Goal: Transaction & Acquisition: Book appointment/travel/reservation

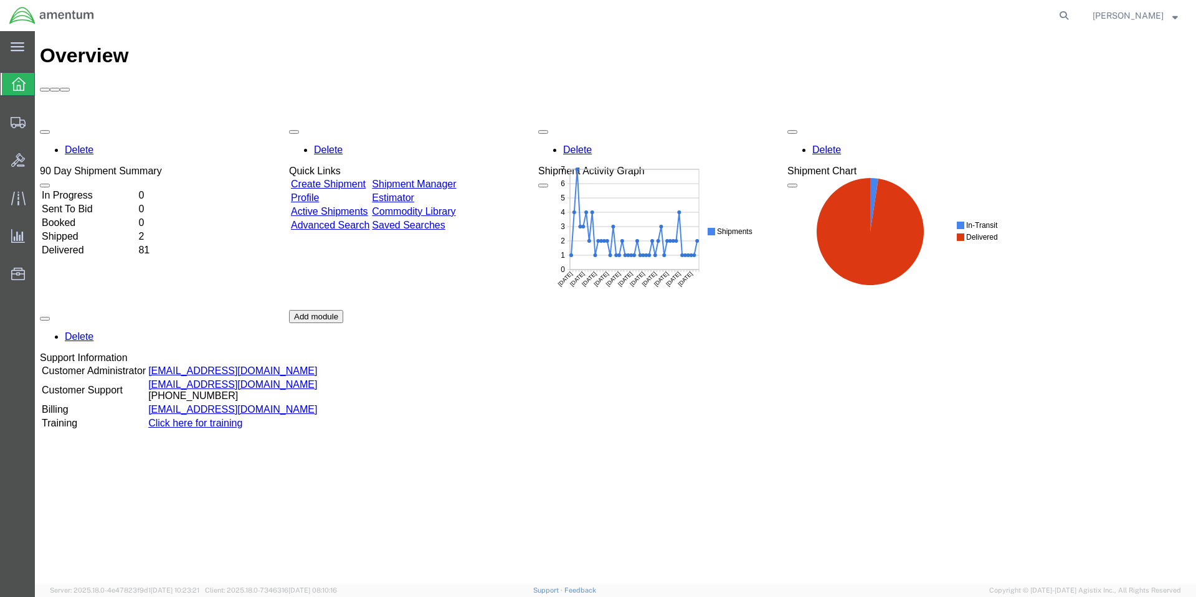
click at [616, 336] on div "Delete 90 Day Shipment Summary In Progress 0 Sent To Bid 0 Booked 0 Shipped 2 D…" at bounding box center [615, 310] width 1151 height 374
click at [0, 0] on span "Create Shipment" at bounding box center [0, 0] width 0 height 0
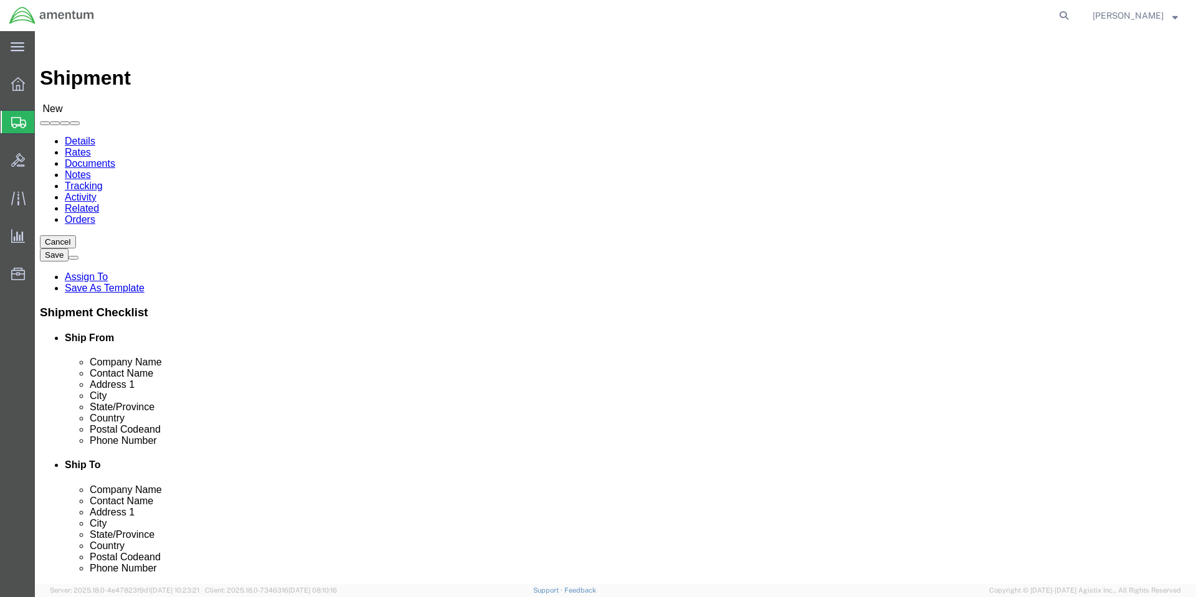
select select
select select "MYPROFILE"
select select "CA"
click input "text"
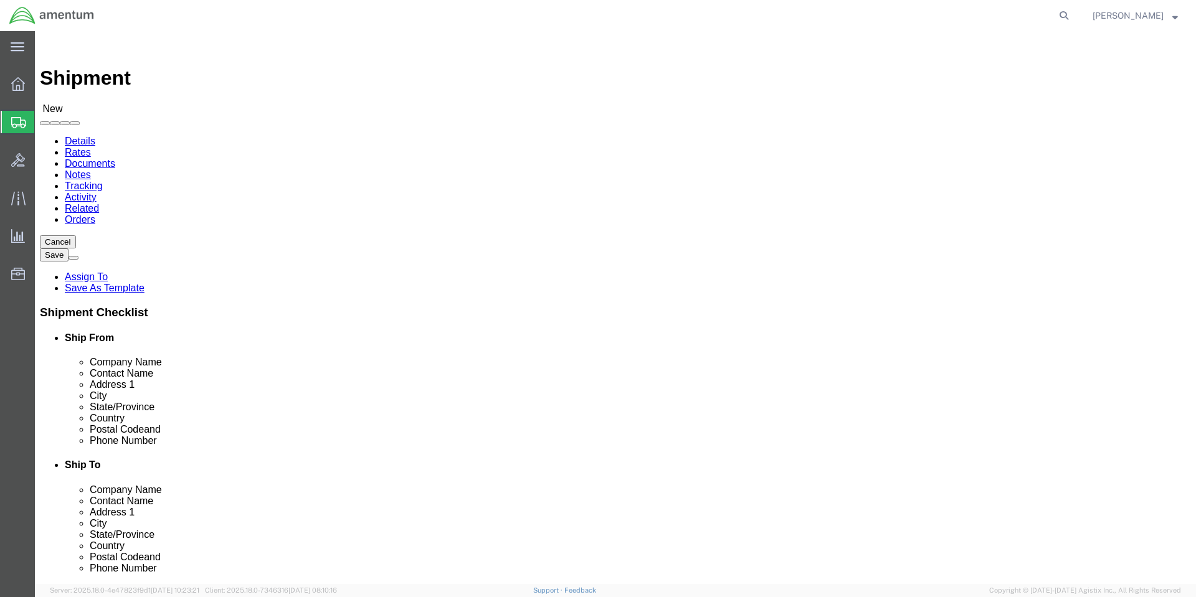
click div "Location My Profile Location [PHONE_NUMBER] [PHONE_NUMBER] [PHONE_NUMBER] [PHON…"
click input "text"
type input "colby"
click p "- Amentum Services, Inc. - ([PERSON_NAME]) [STREET_ADDRESS], [GEOGRAPHIC_DATA] …"
select select "WA"
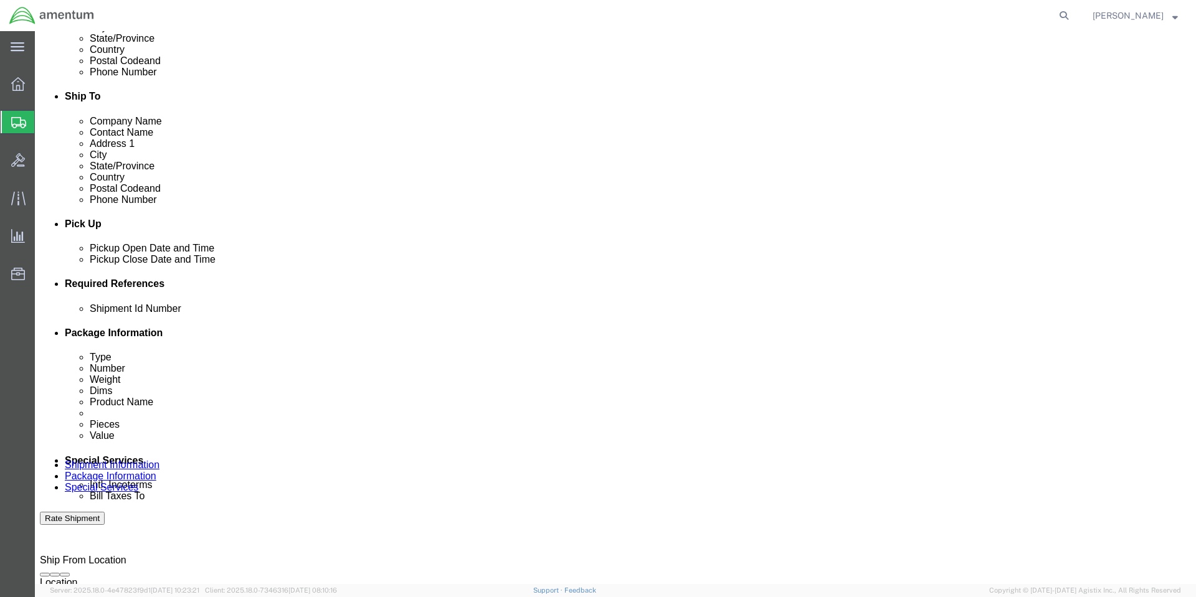
scroll to position [374, 0]
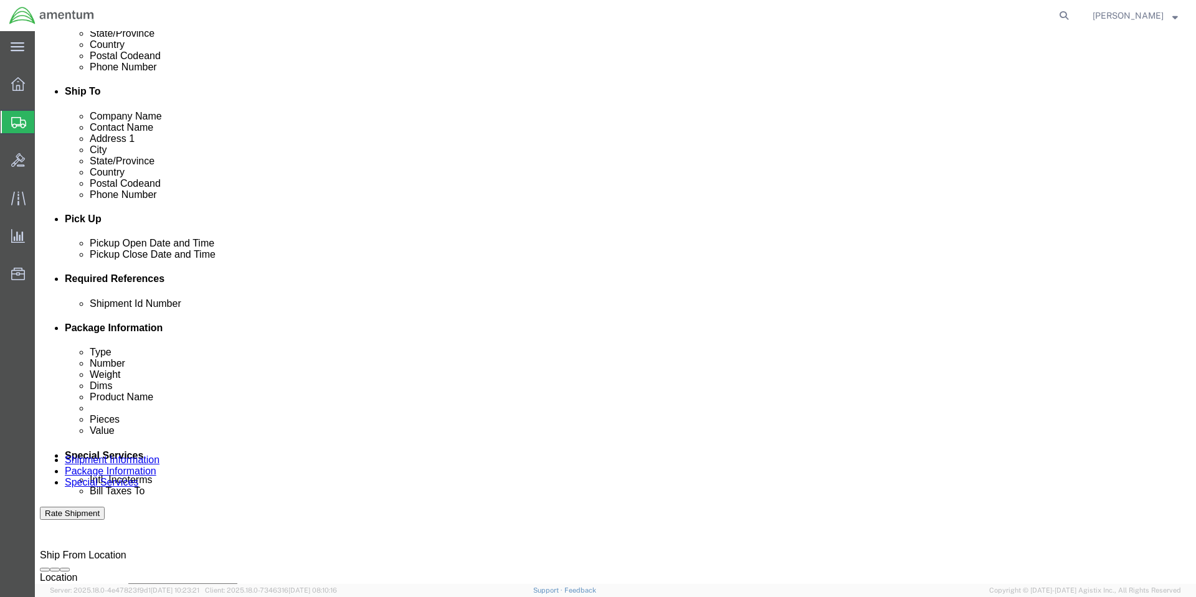
type input "[PERSON_NAME]"
click div "[DATE] 10:00 AM"
type input "11:00 AM"
click button "Apply"
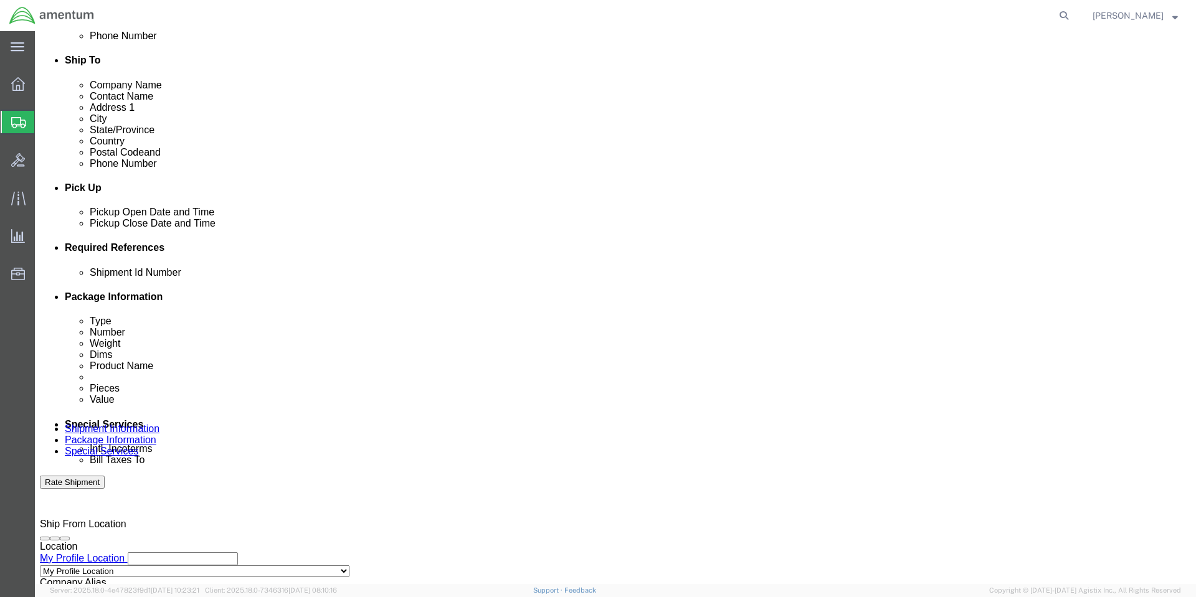
scroll to position [392, 0]
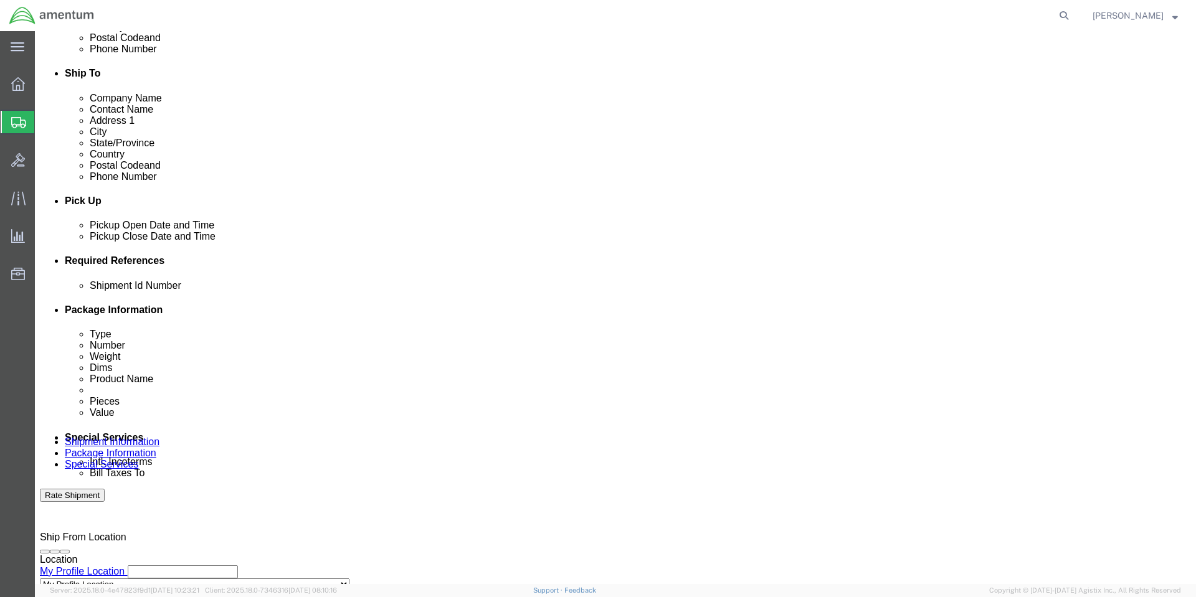
click button "Add reference"
click input "text"
type input "1"
select select "PURCHORD"
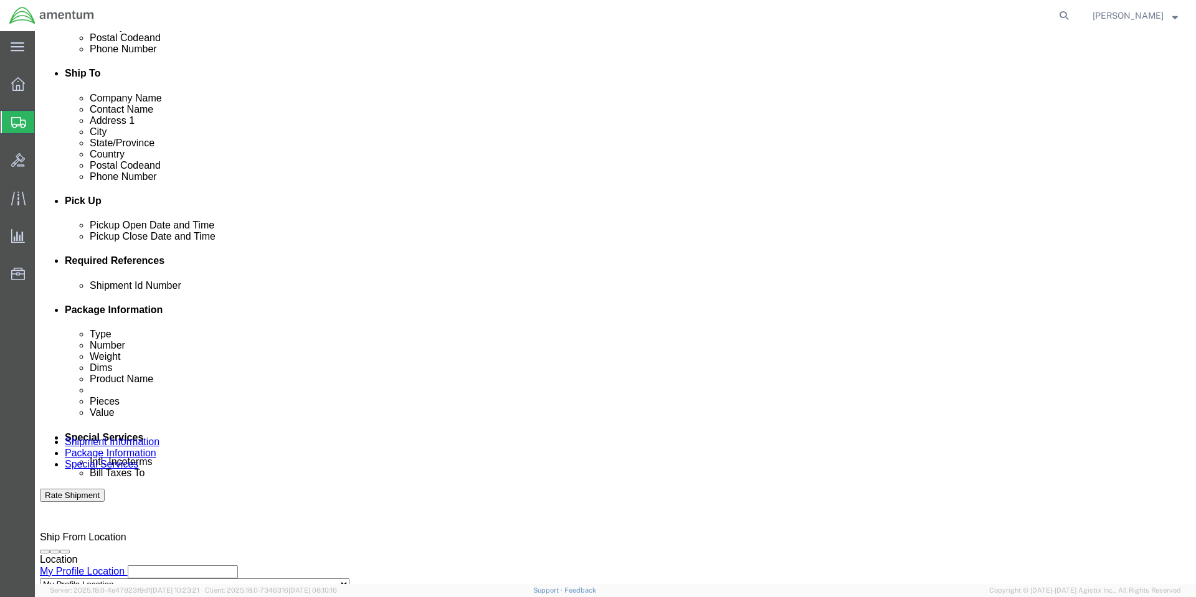
type input "HMMS: 85382"
select select "CUSTREF"
type input "6135012108715"
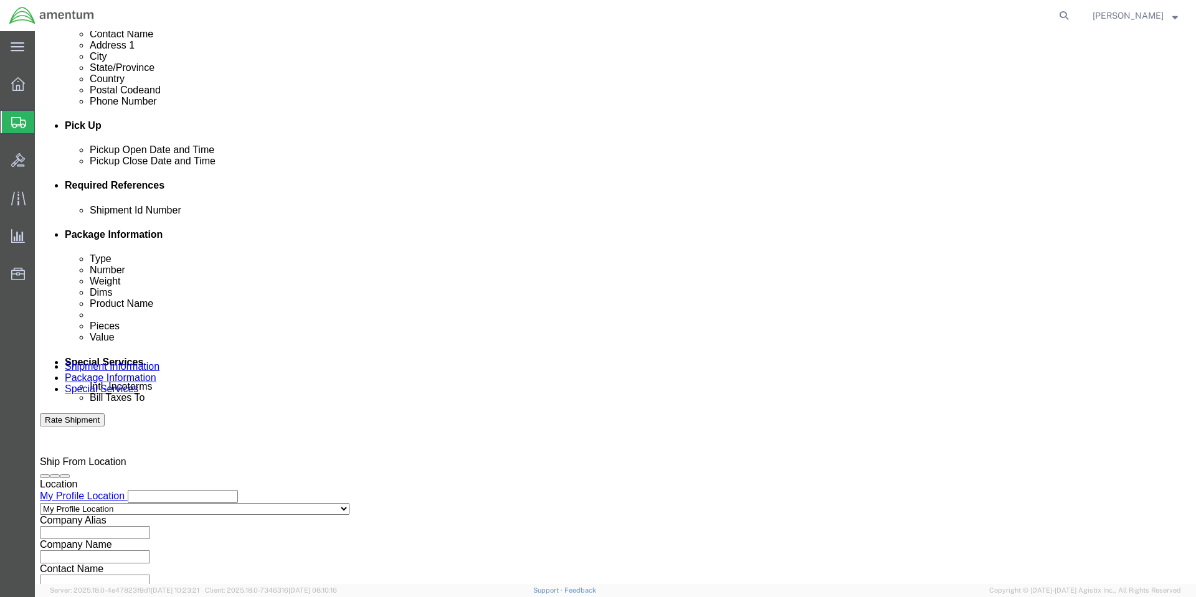
scroll to position [516, 0]
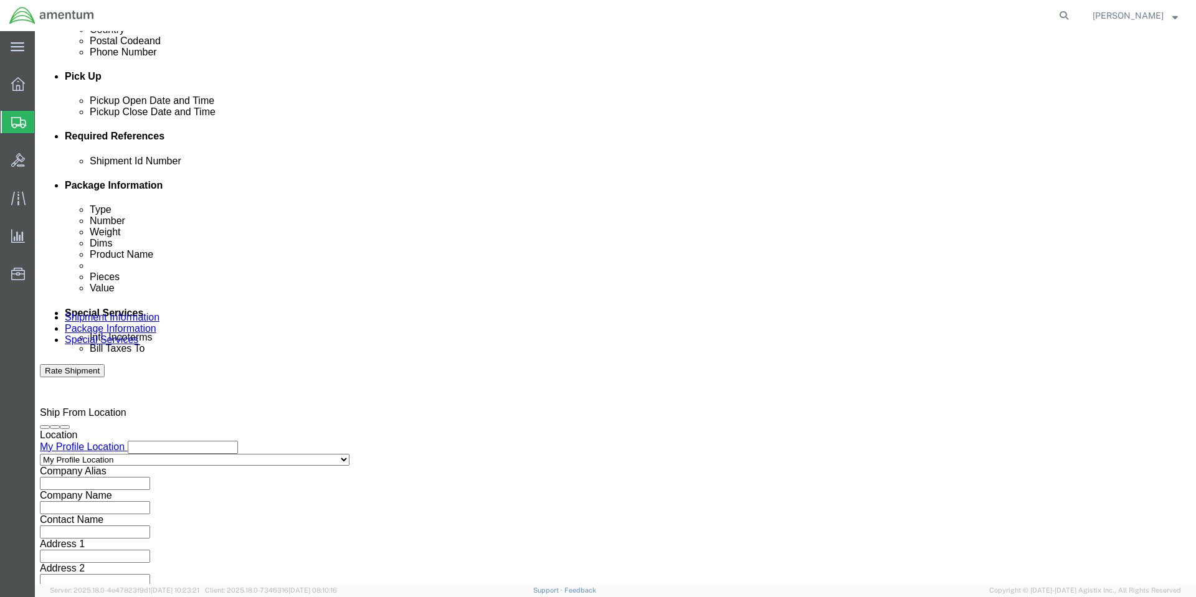
click button "Continue"
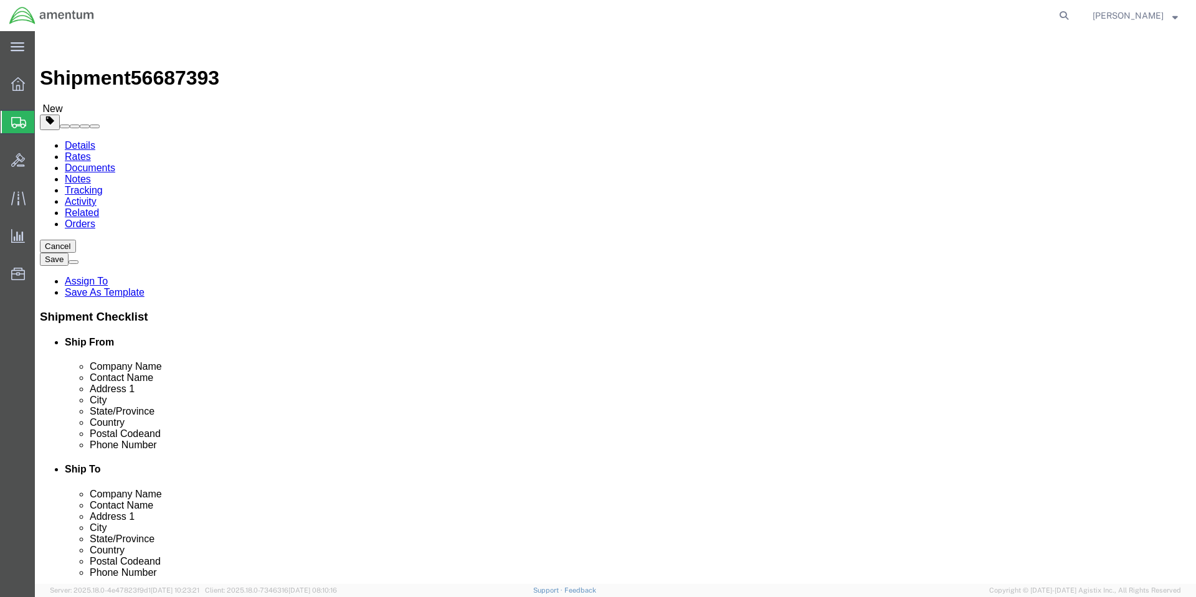
click select "Select BCK Boxes Bale(s) Basket(s) Bolt(s) Bottle(s) Buckets Bulk Bundle(s) Can…"
select select "YRPK"
click select "Select BCK Boxes Bale(s) Basket(s) Bolt(s) Bottle(s) Buckets Bulk Bundle(s) Can…"
click input "text"
type input "10"
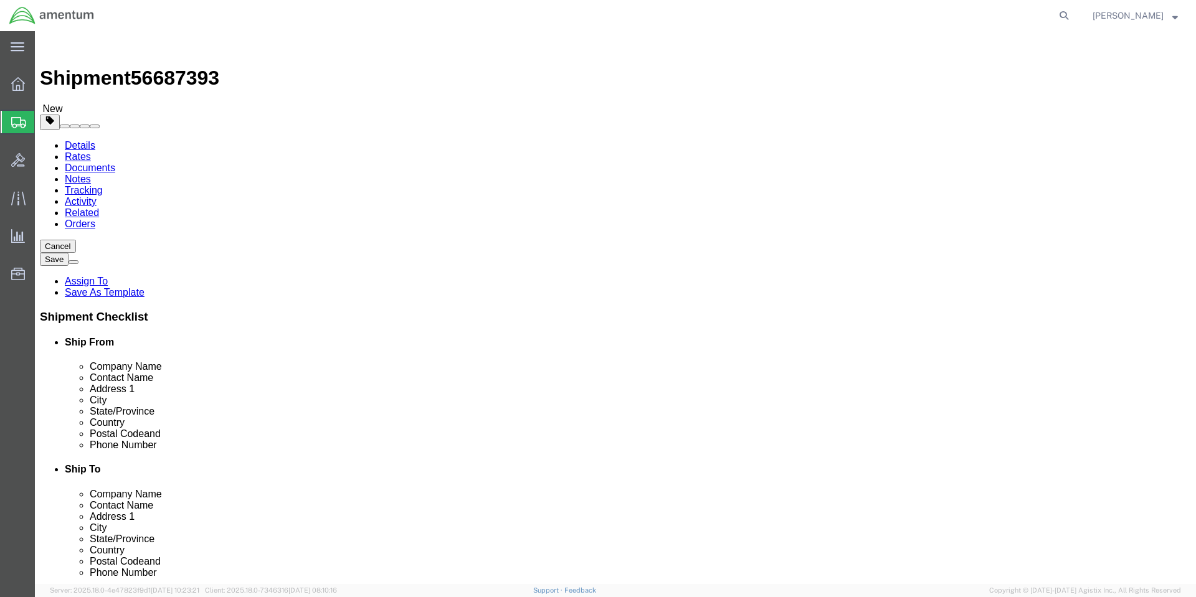
type input "10"
type input "2"
click link "Add Content"
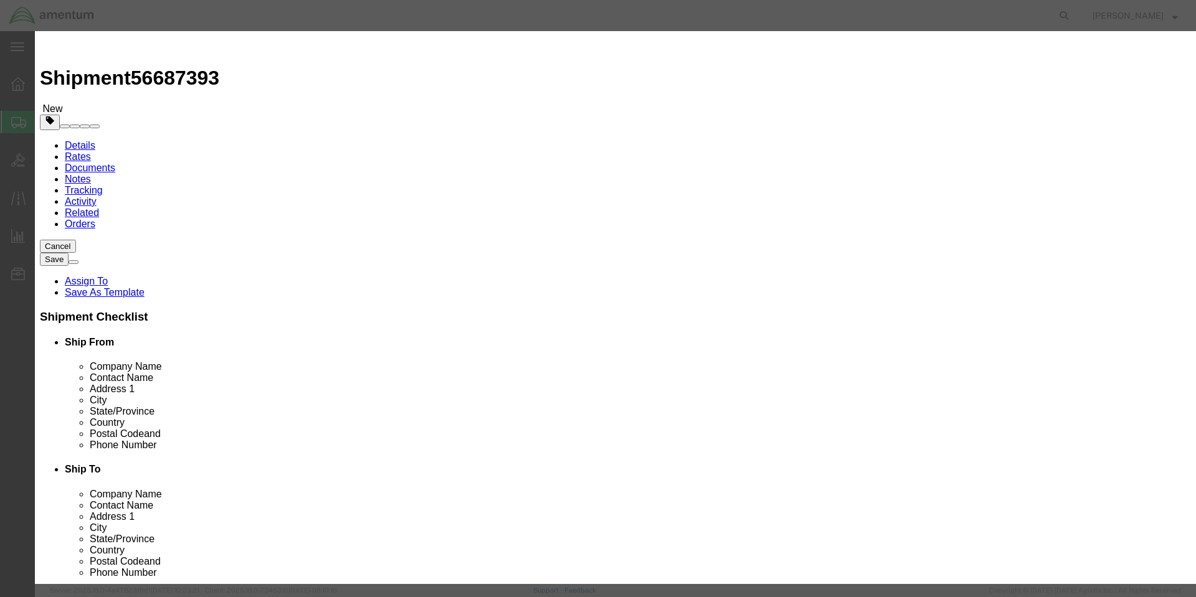
click input "text"
paste input "CR2032"
type input "CR2032"
click textarea
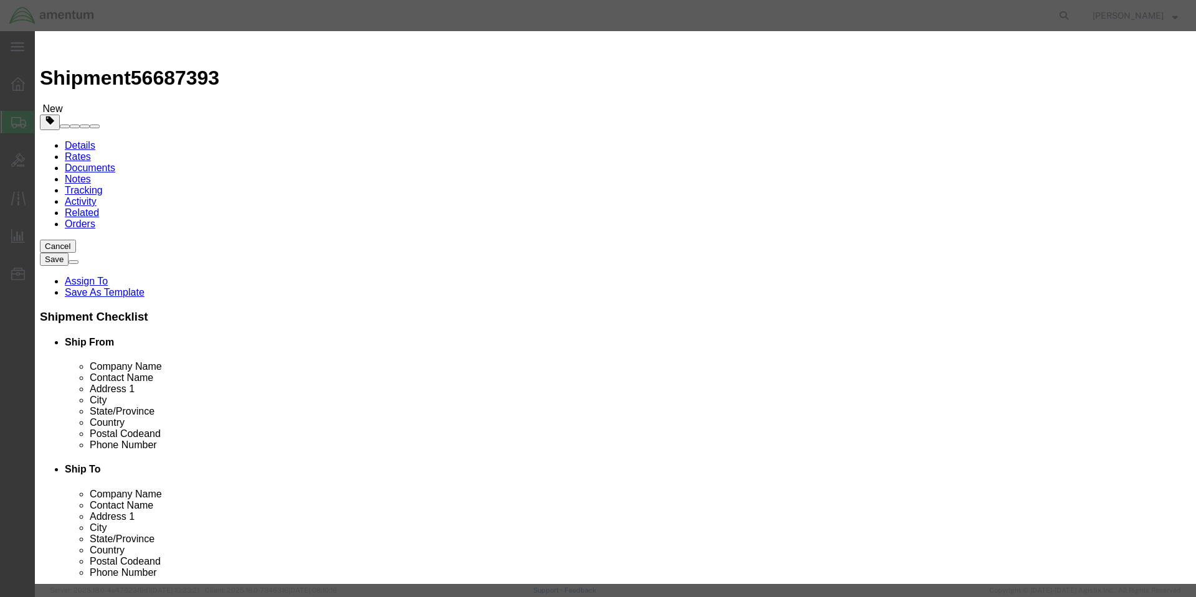
paste textarea "BATTERY CPANASONIC MANGANESE DIOXIDE LITHIUM NON-RECHARGEABLE R2032"
type textarea "BATTERY CPANASONIC MANGANESE DIOXIDE LITHIUM NON-RECHARGEABLE R2032"
click input "0"
type input "10"
click input "text"
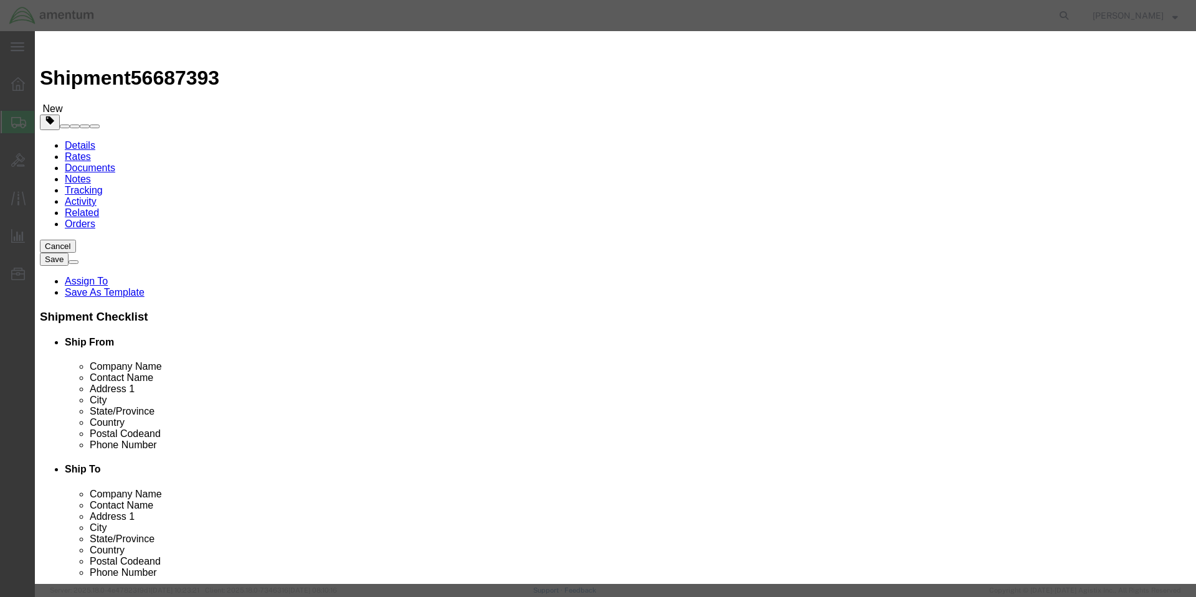
click input "text"
type input "5"
click button "Save & Close"
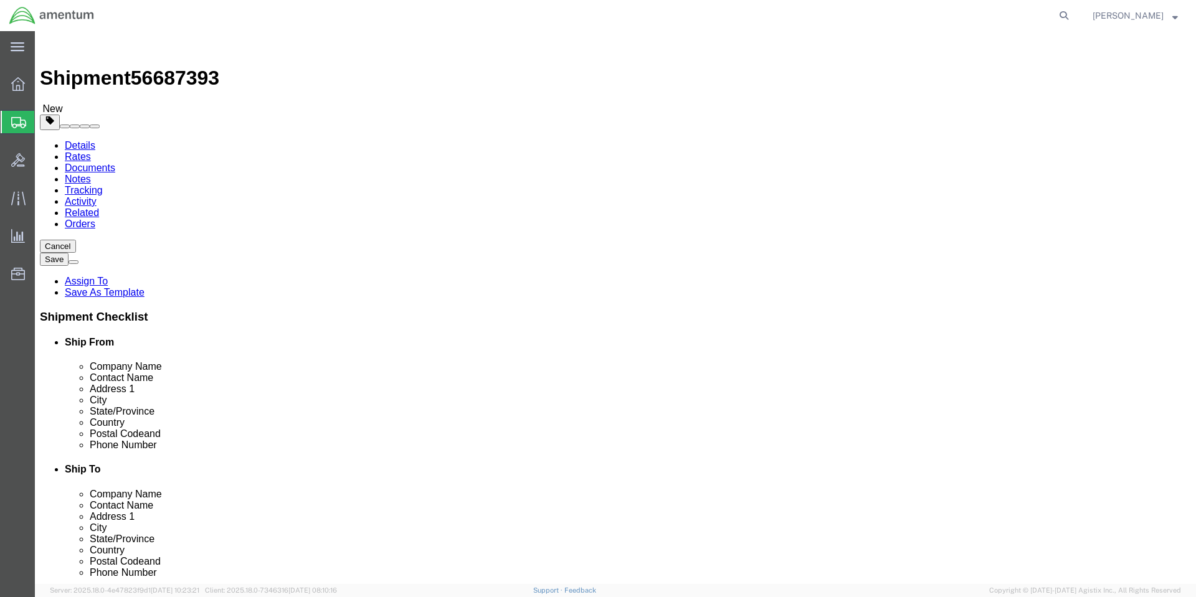
click div "Package Content # 1 1 x Your Packaging Package Type Select BCK Boxes Bale(s) Ba…"
click button "Continue"
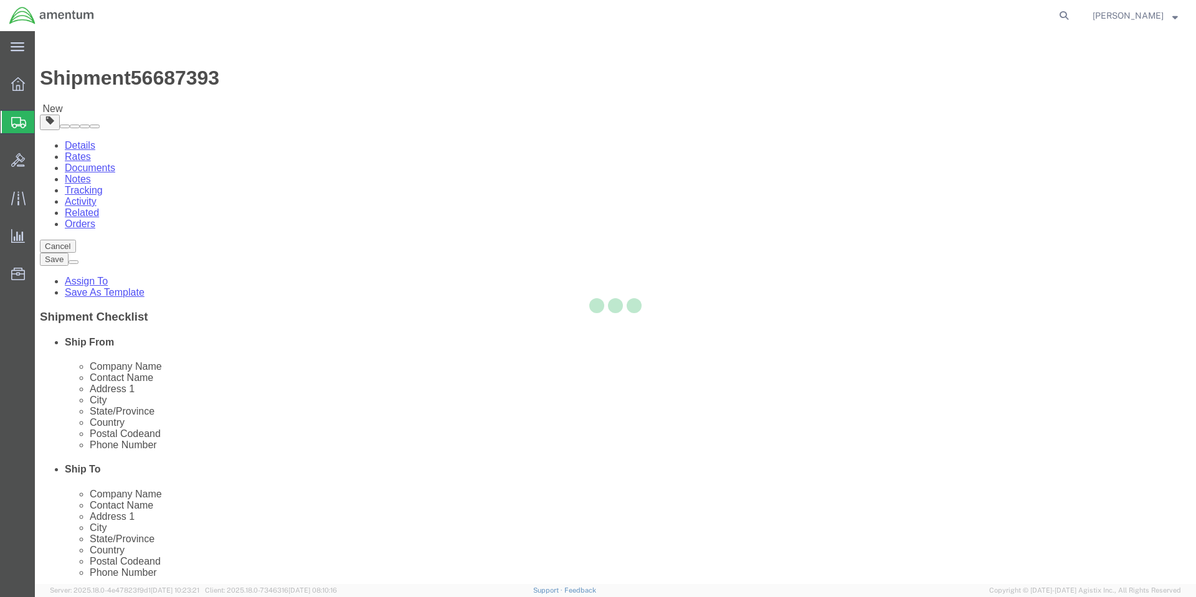
select select
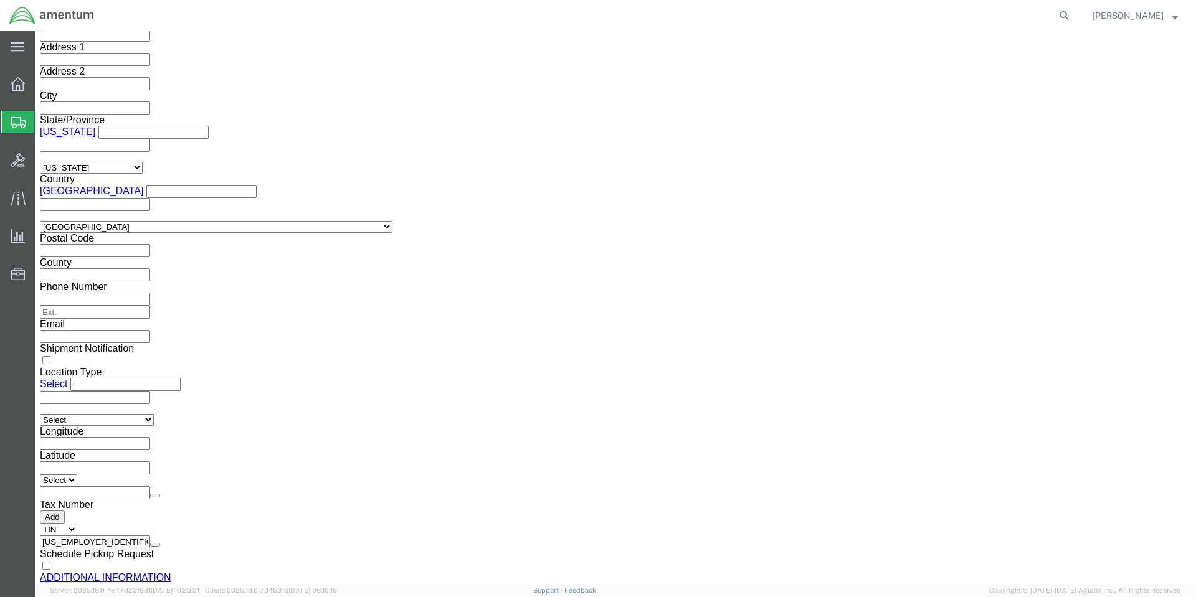
scroll to position [1059, 0]
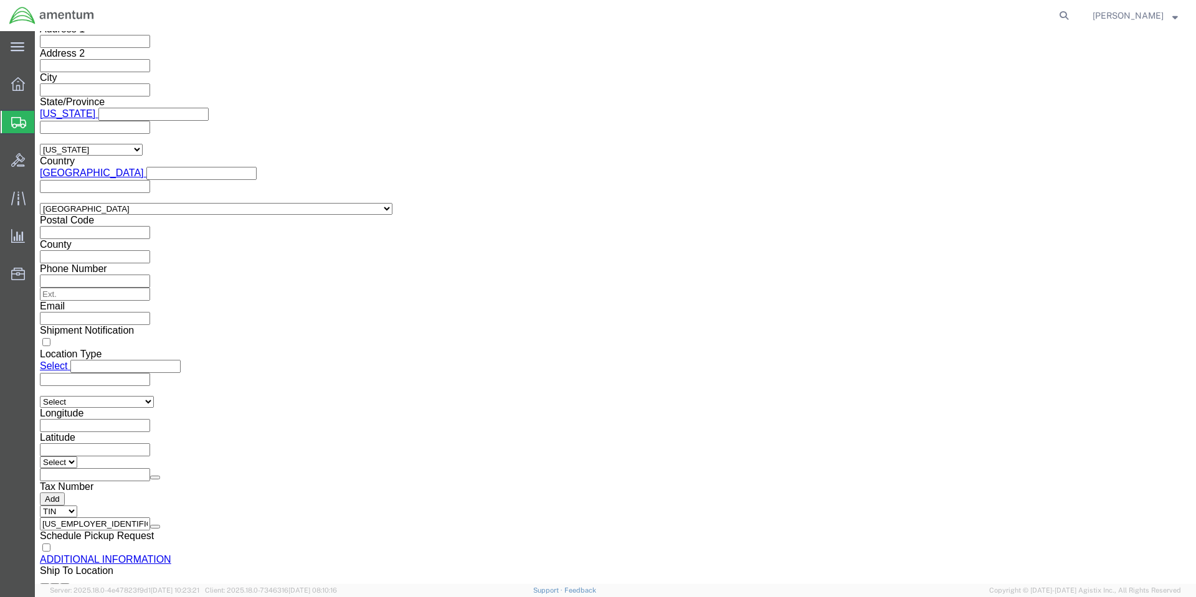
click button "Upload"
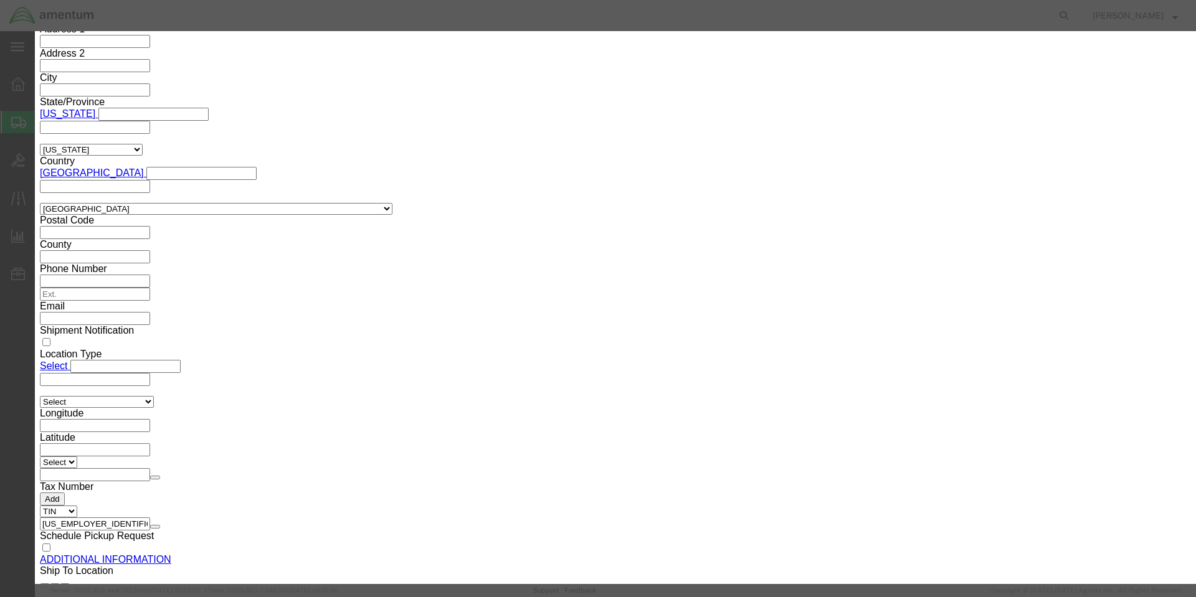
click button "Browse"
click icon "button"
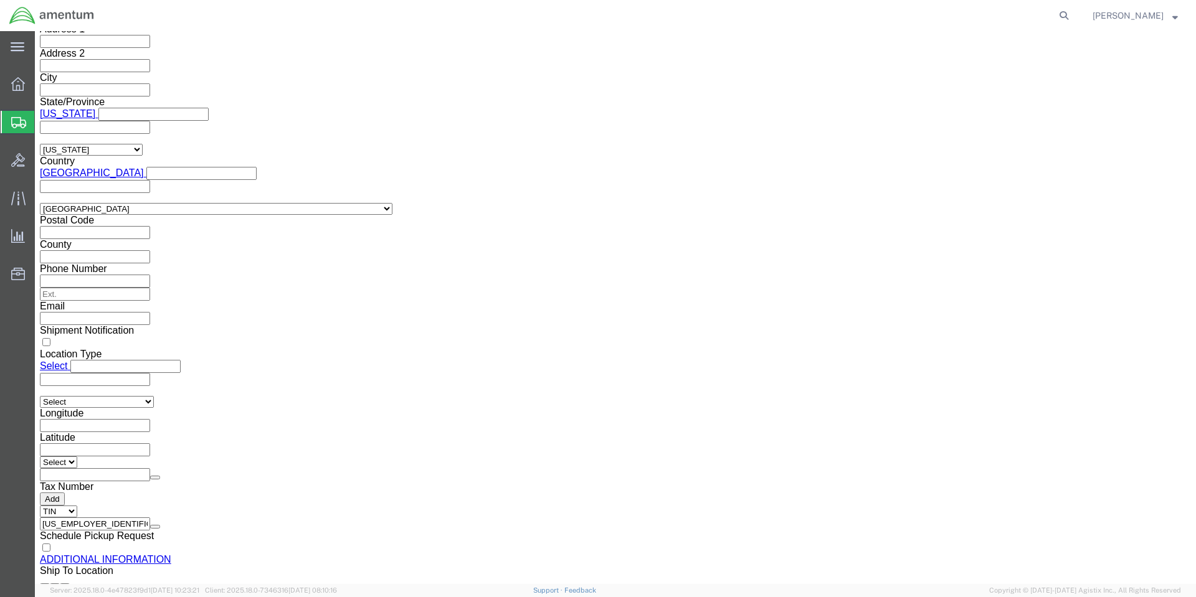
click button "Rate Shipment"
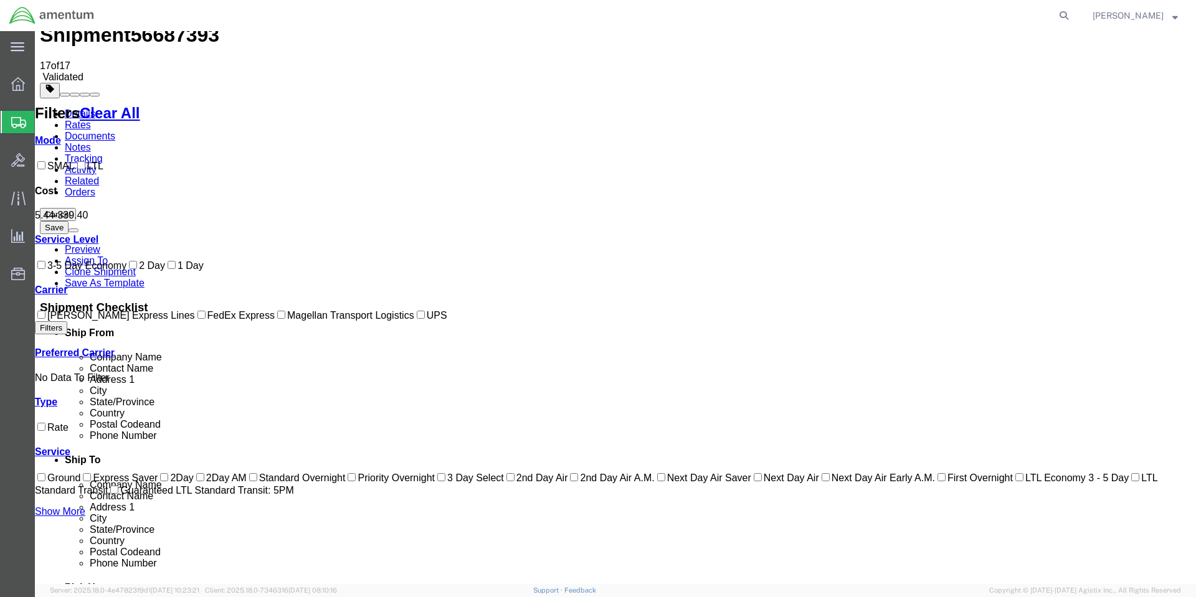
scroll to position [0, 0]
